Goal: Task Accomplishment & Management: Use online tool/utility

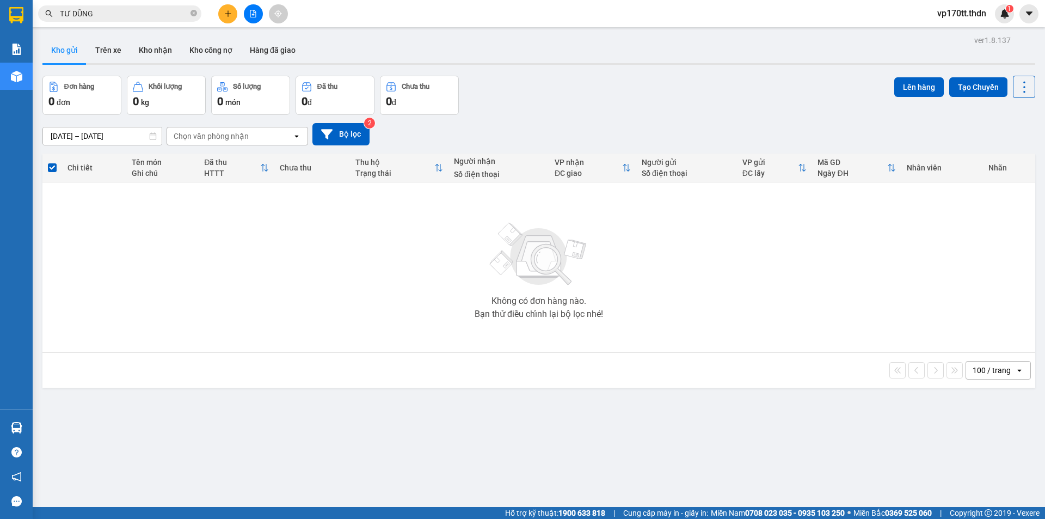
click at [249, 13] on icon "file-add" at bounding box center [253, 14] width 8 height 8
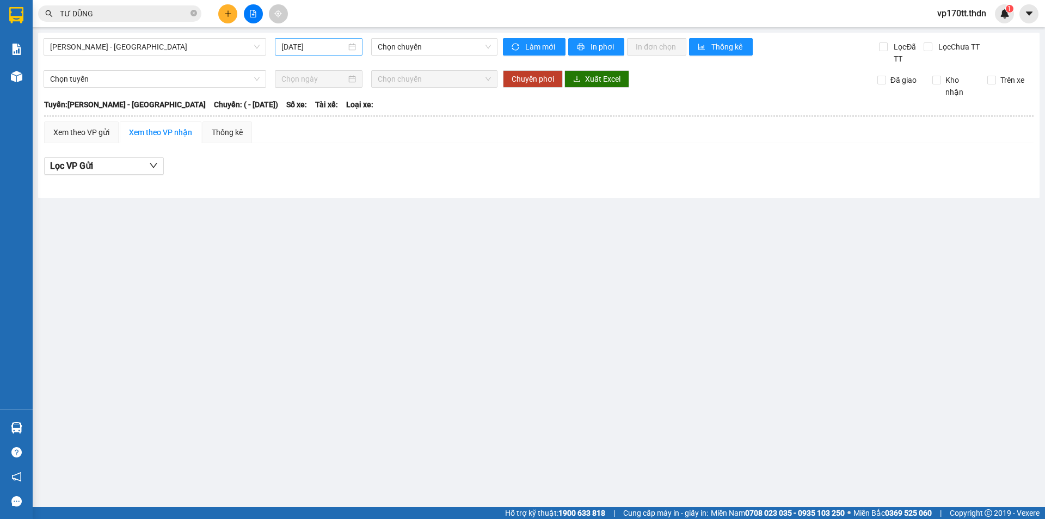
click at [311, 49] on input "[DATE]" at bounding box center [313, 47] width 65 height 12
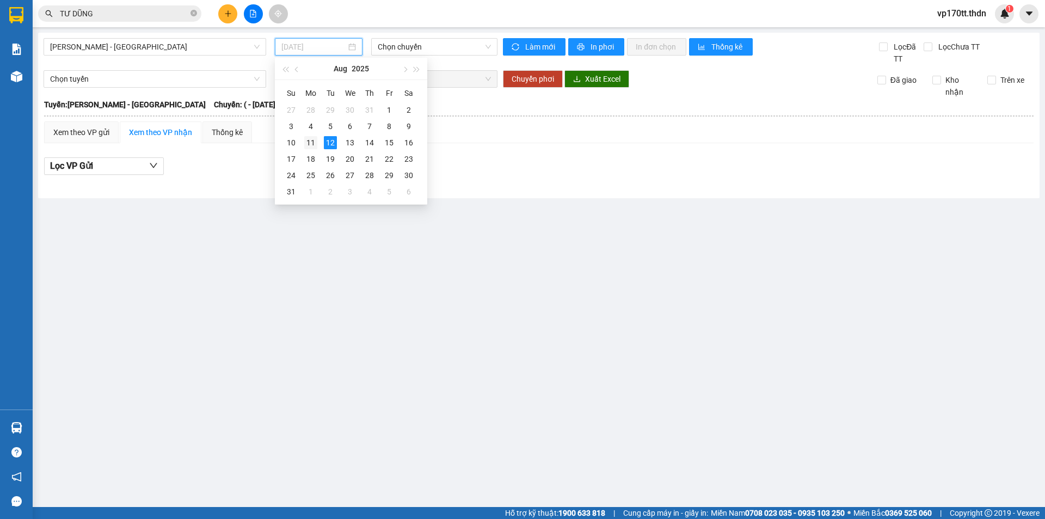
click at [306, 144] on div "11" at bounding box center [310, 142] width 13 height 13
type input "[DATE]"
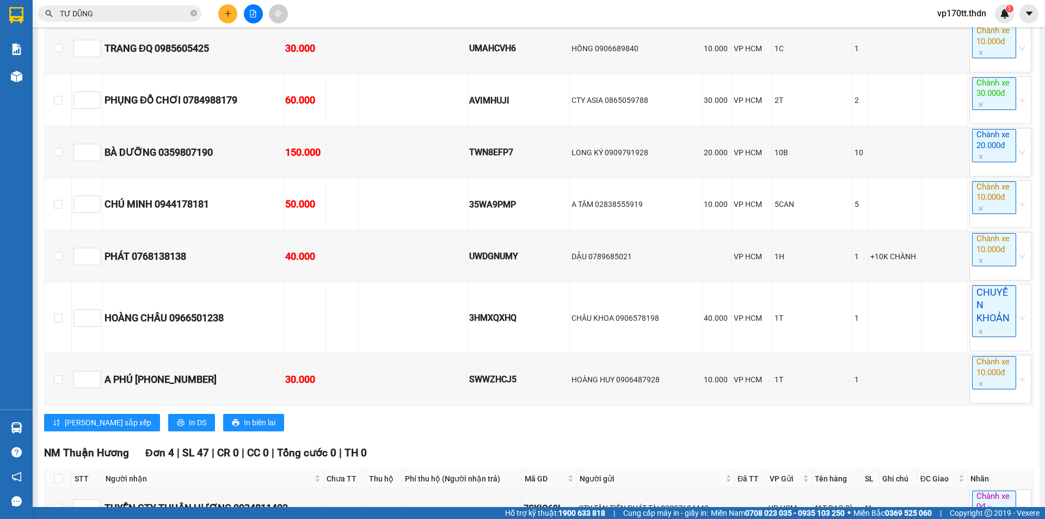
scroll to position [3079, 0]
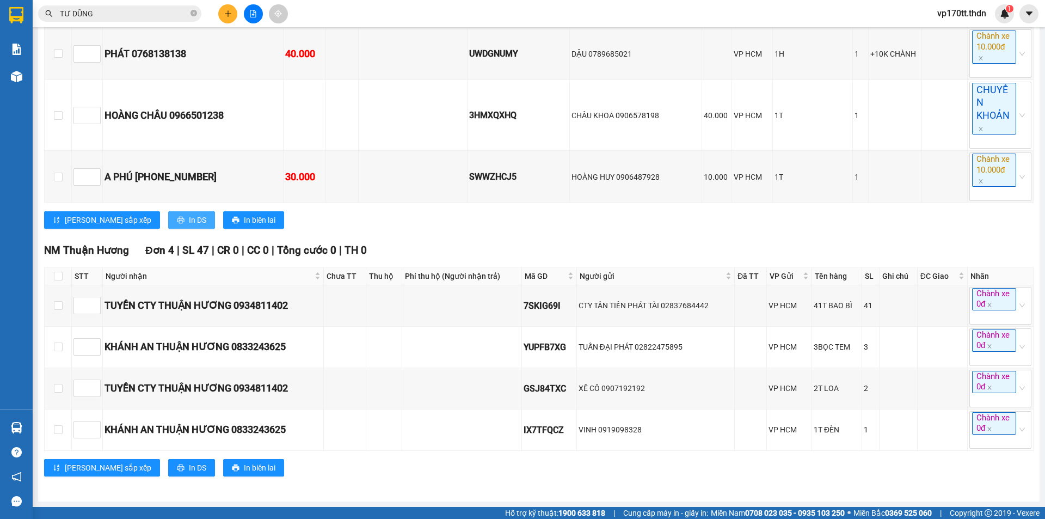
click at [168, 218] on button "In DS" at bounding box center [191, 219] width 47 height 17
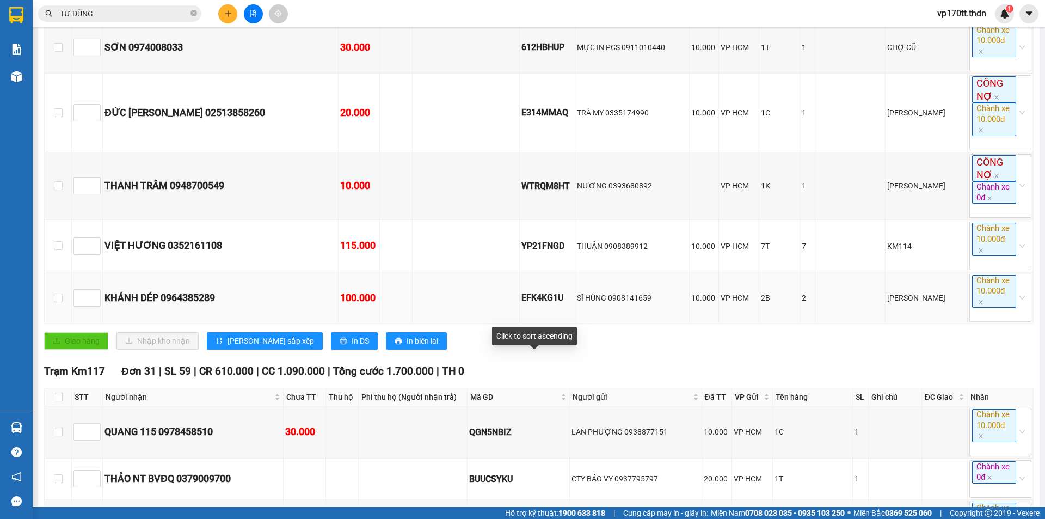
scroll to position [1283, 0]
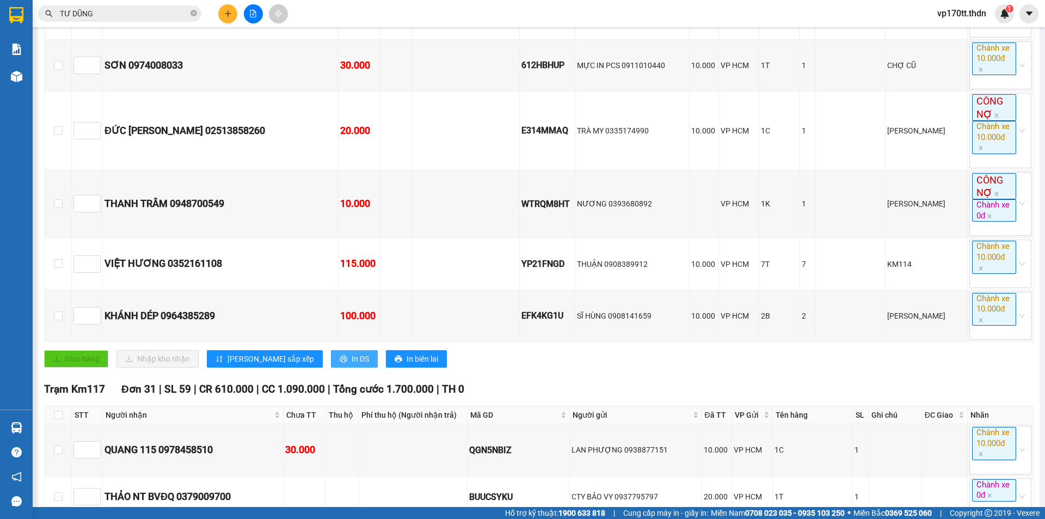
click at [331, 360] on button "In DS" at bounding box center [354, 358] width 47 height 17
